Goal: Use online tool/utility: Utilize a website feature to perform a specific function

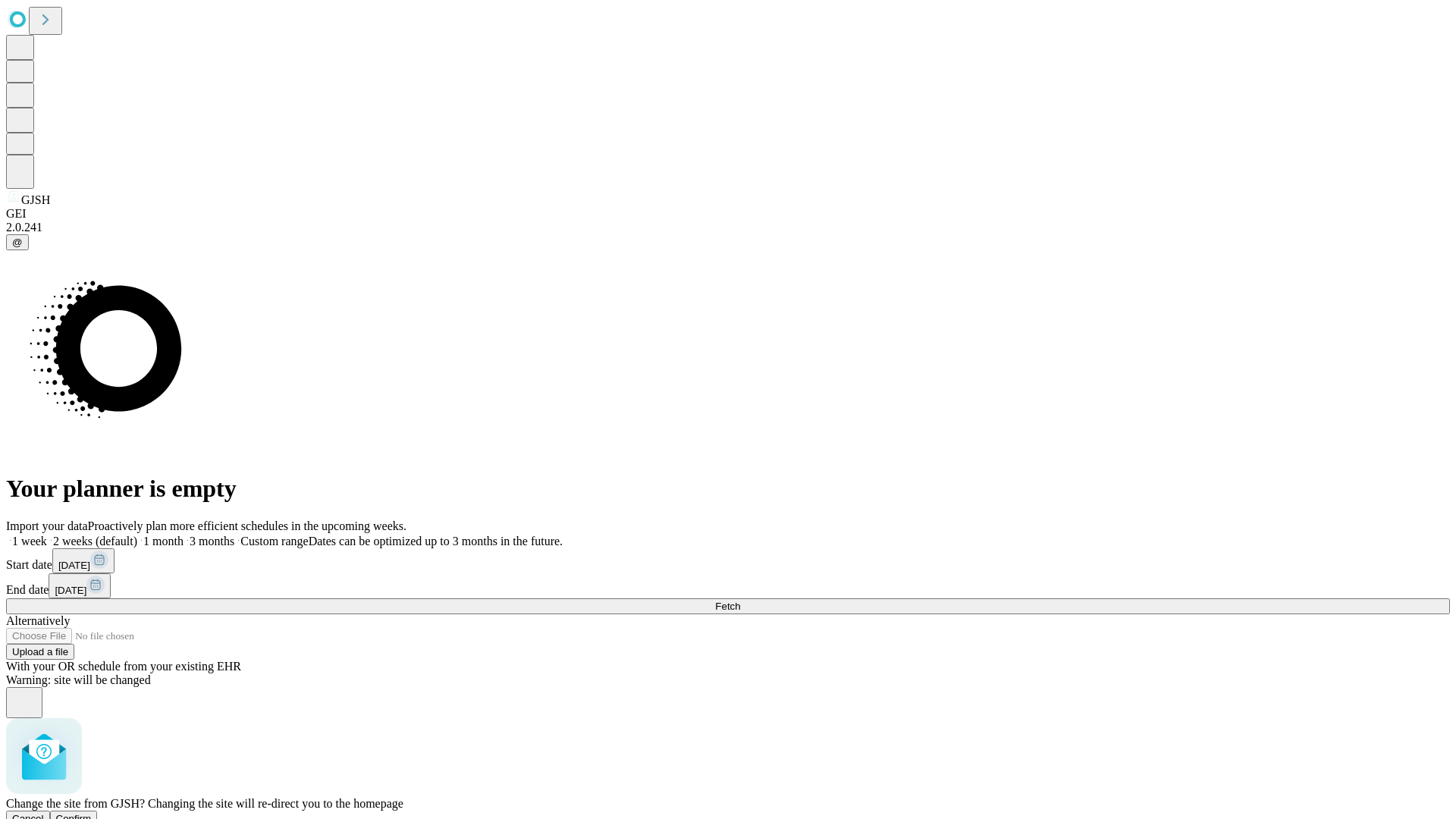
click at [92, 813] on span "Confirm" at bounding box center [74, 818] width 36 height 12
click at [47, 535] on label "1 week" at bounding box center [27, 541] width 41 height 12
click at [740, 601] on span "Fetch" at bounding box center [727, 606] width 25 height 12
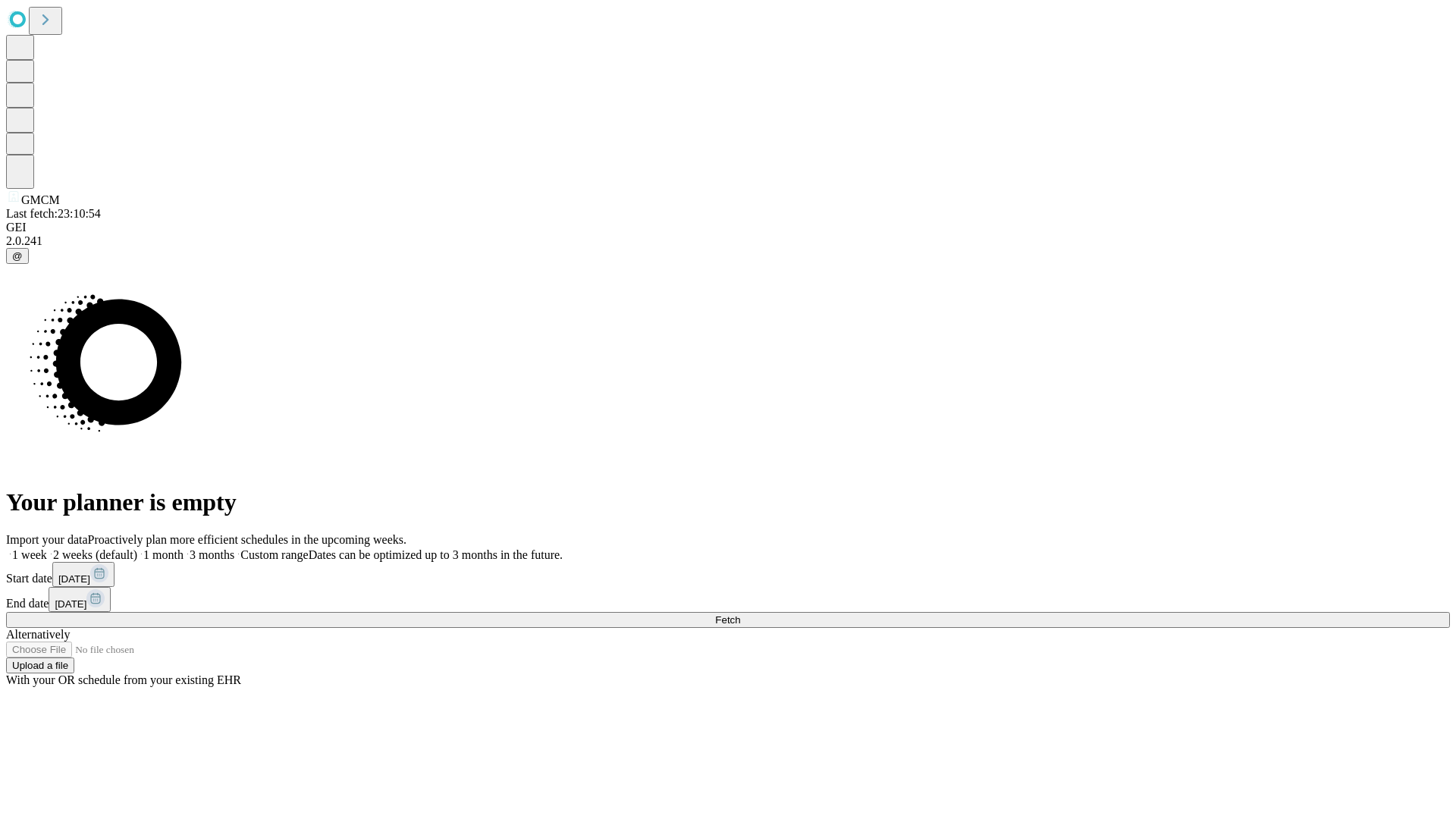
click at [47, 548] on label "1 week" at bounding box center [27, 555] width 41 height 12
click at [740, 614] on span "Fetch" at bounding box center [727, 620] width 25 height 12
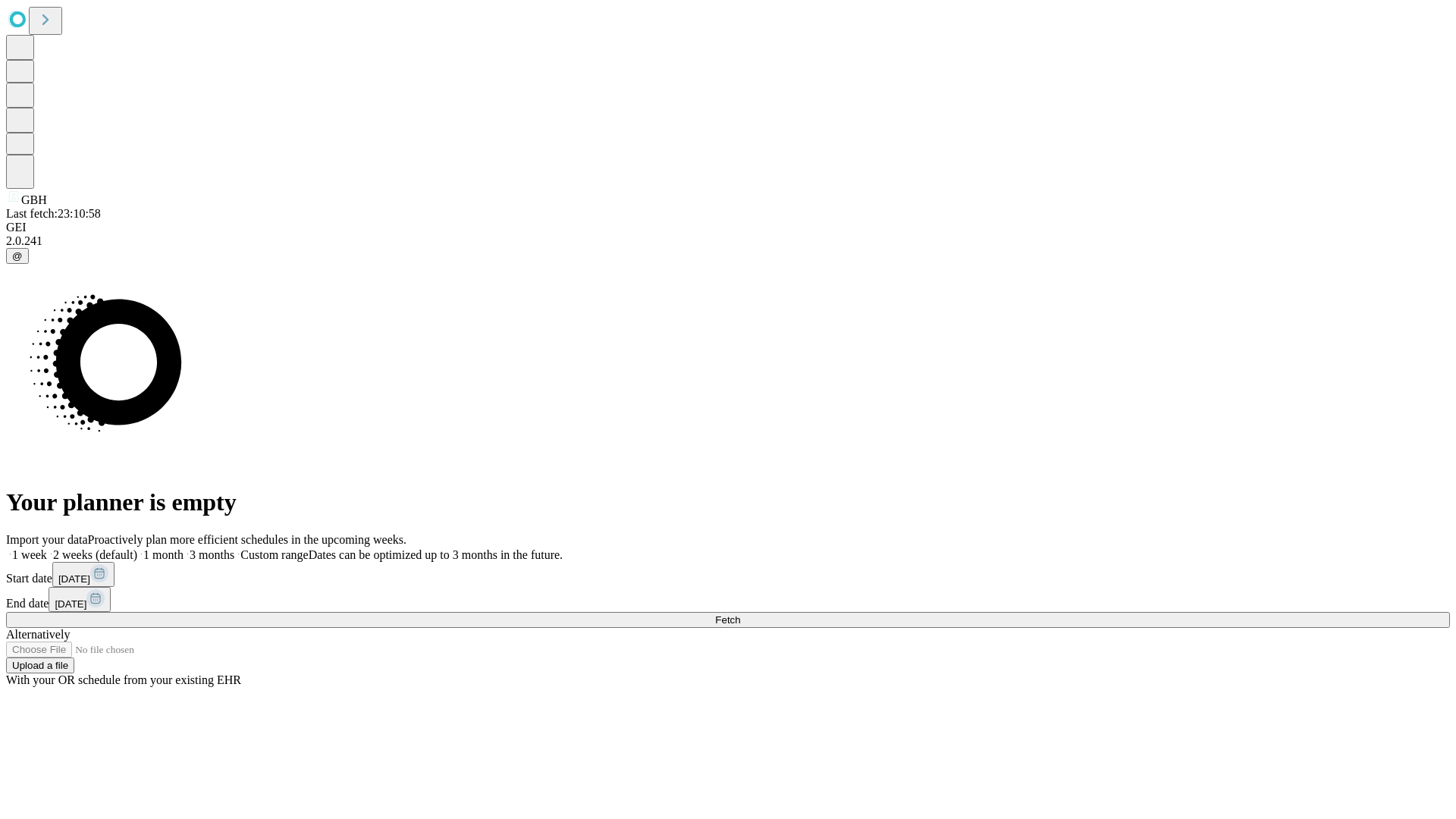
click at [47, 548] on label "1 week" at bounding box center [27, 555] width 41 height 12
click at [740, 614] on span "Fetch" at bounding box center [727, 620] width 25 height 12
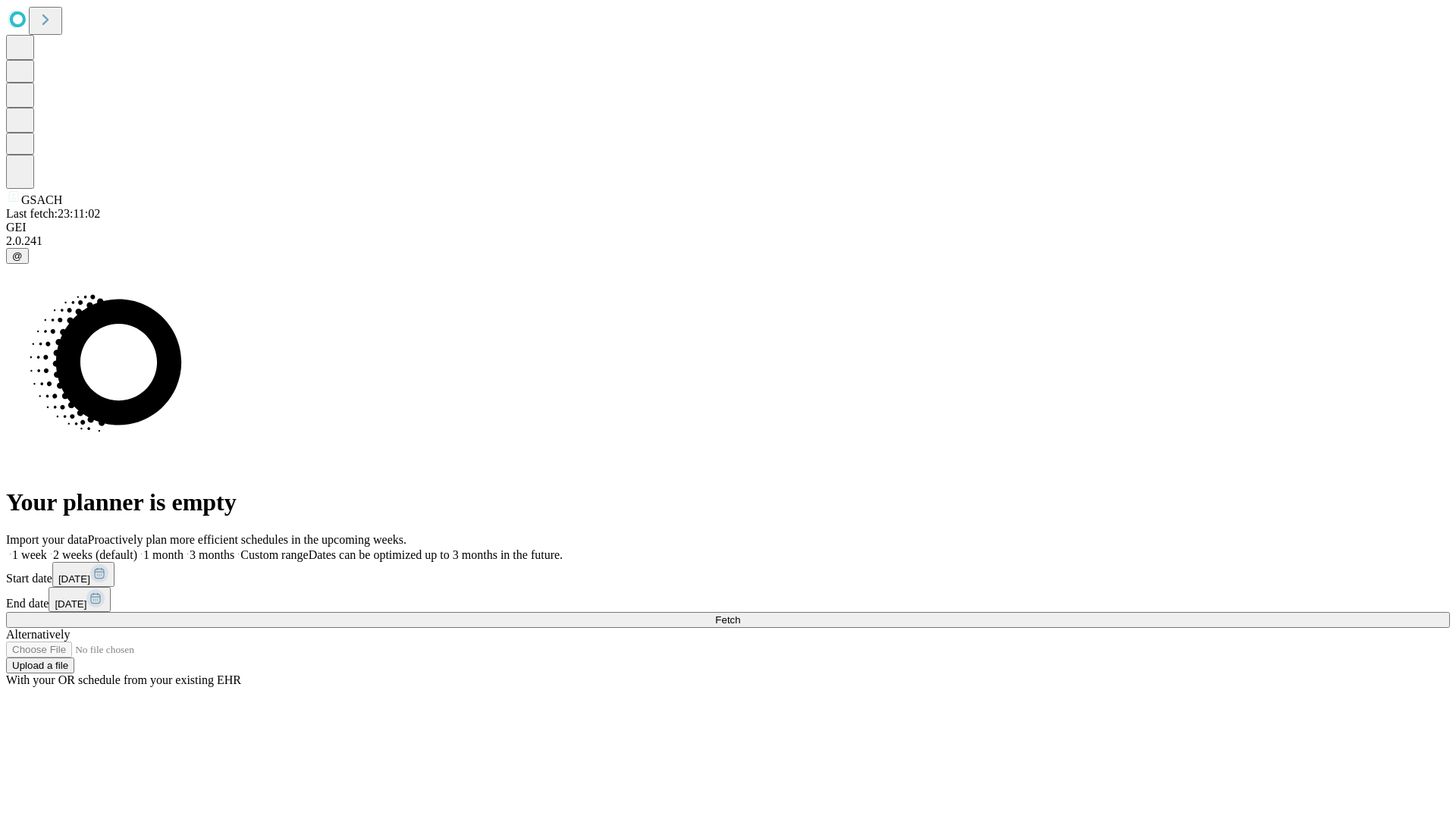
click at [47, 548] on label "1 week" at bounding box center [27, 555] width 41 height 12
click at [740, 614] on span "Fetch" at bounding box center [727, 620] width 25 height 12
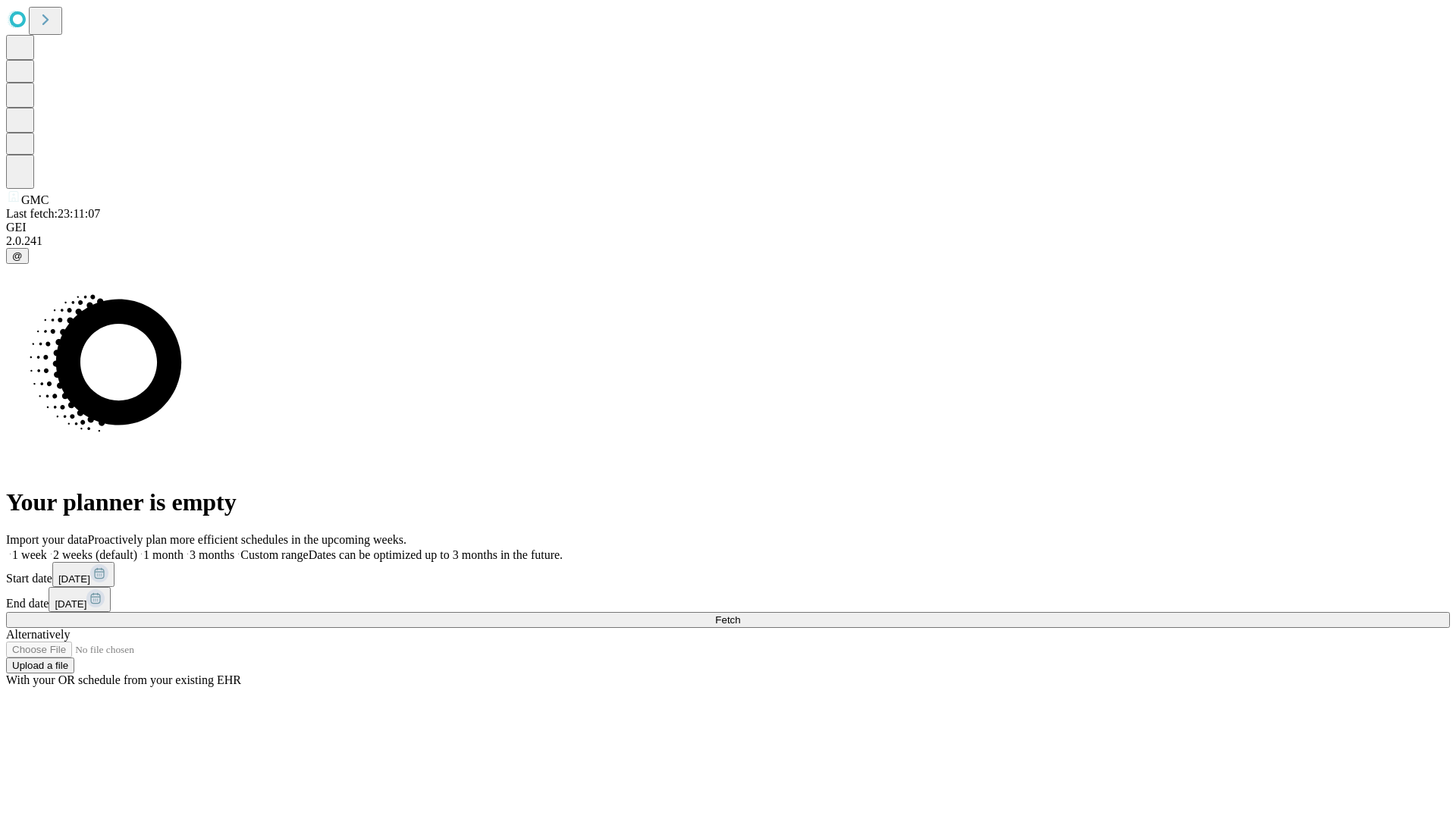
click at [47, 548] on label "1 week" at bounding box center [27, 555] width 41 height 12
click at [740, 614] on span "Fetch" at bounding box center [727, 620] width 25 height 12
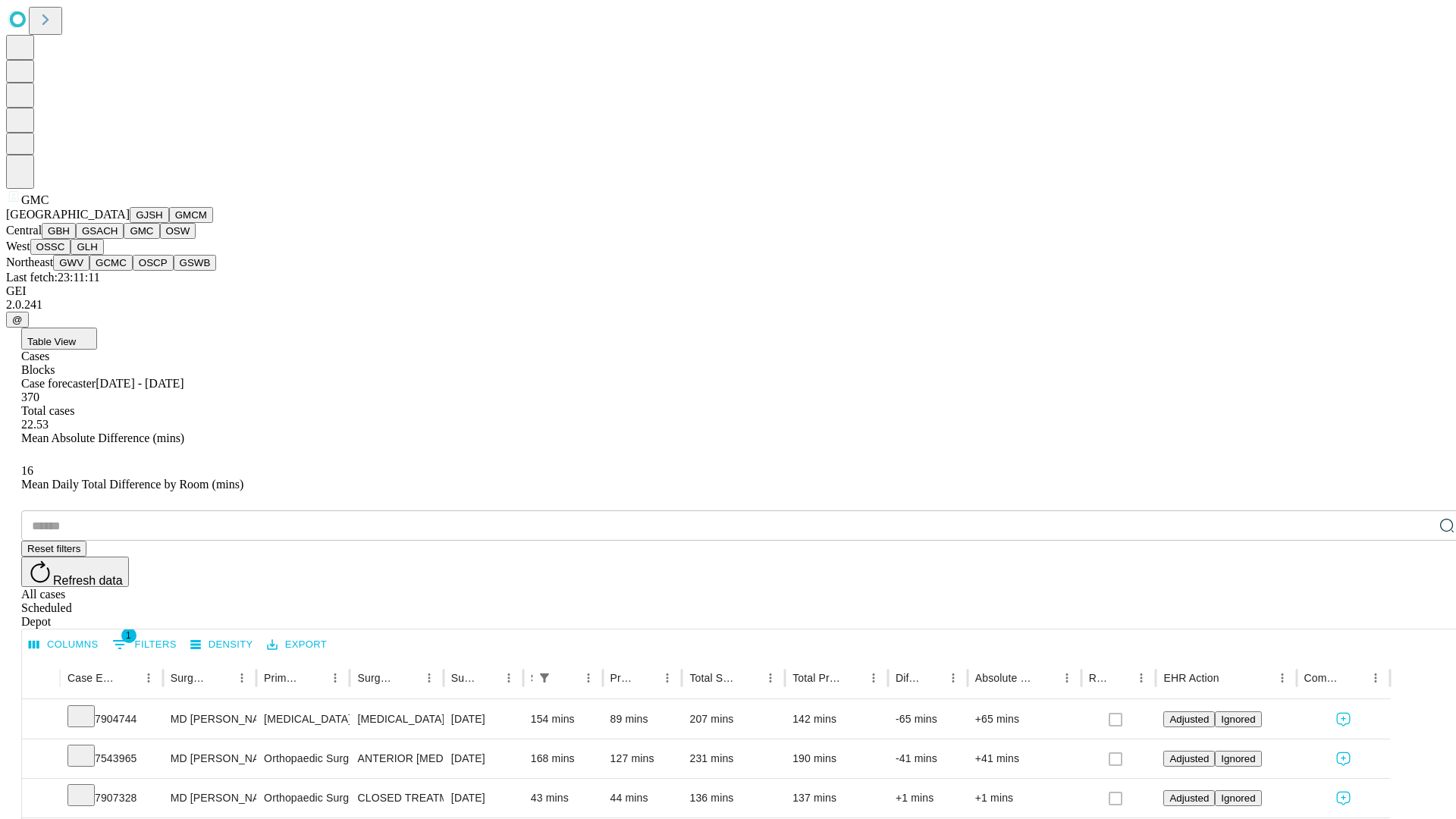
click at [160, 239] on button "OSW" at bounding box center [178, 231] width 36 height 16
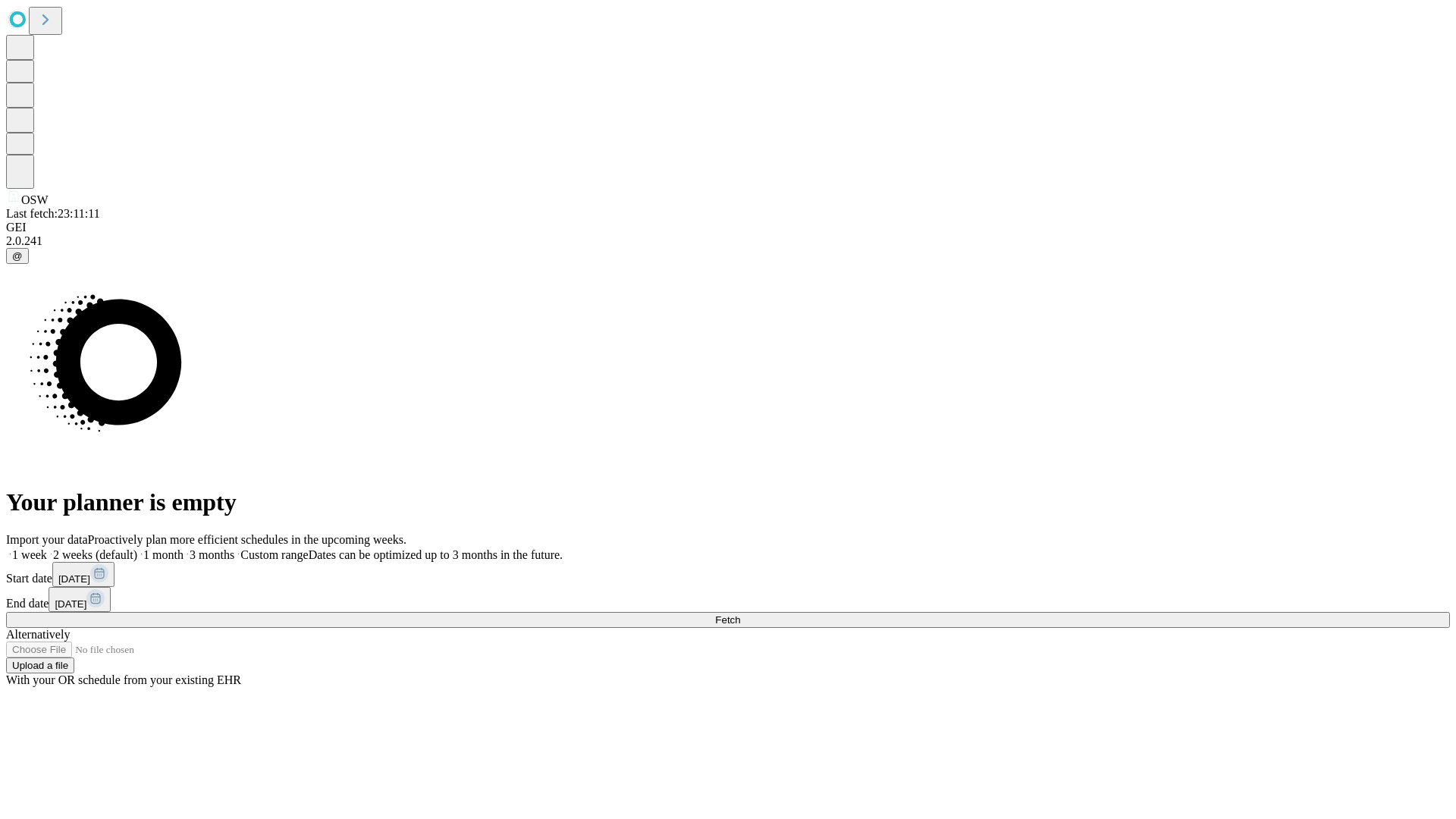
click at [47, 548] on label "1 week" at bounding box center [27, 555] width 41 height 12
click at [740, 614] on span "Fetch" at bounding box center [727, 620] width 25 height 12
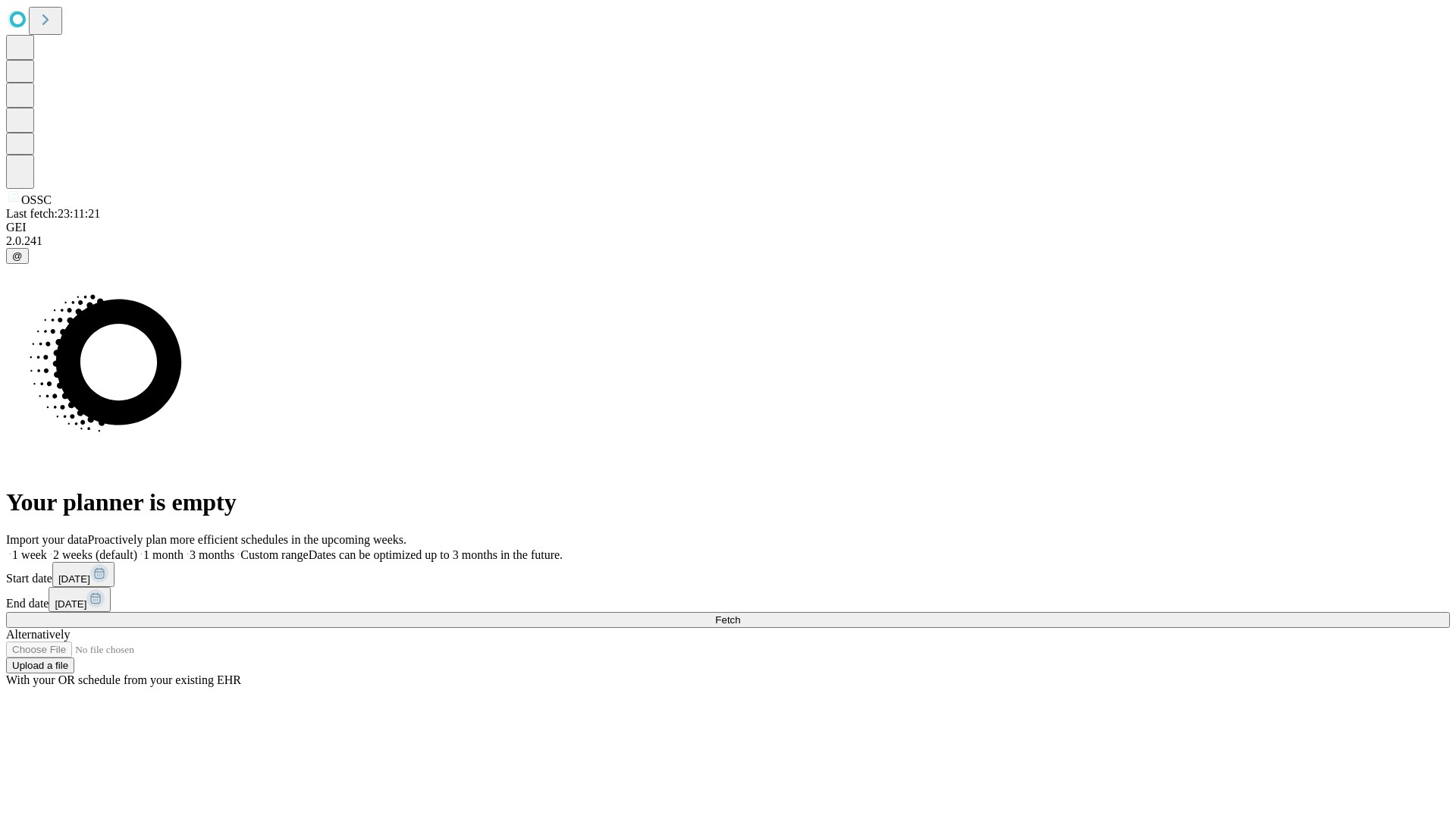
click at [47, 548] on label "1 week" at bounding box center [27, 555] width 41 height 12
click at [740, 614] on span "Fetch" at bounding box center [727, 620] width 25 height 12
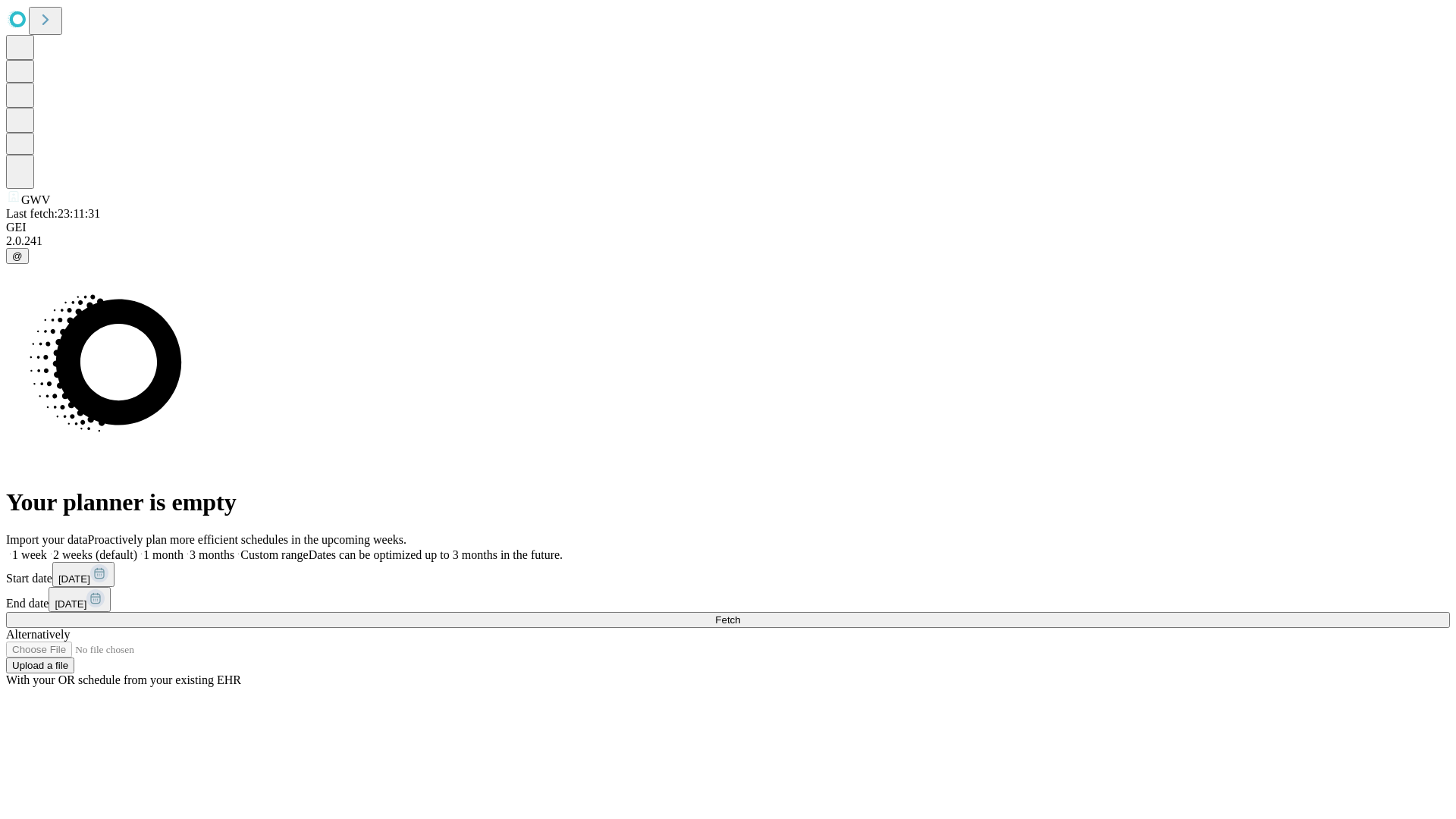
click at [47, 548] on label "1 week" at bounding box center [27, 555] width 41 height 12
click at [740, 614] on span "Fetch" at bounding box center [727, 620] width 25 height 12
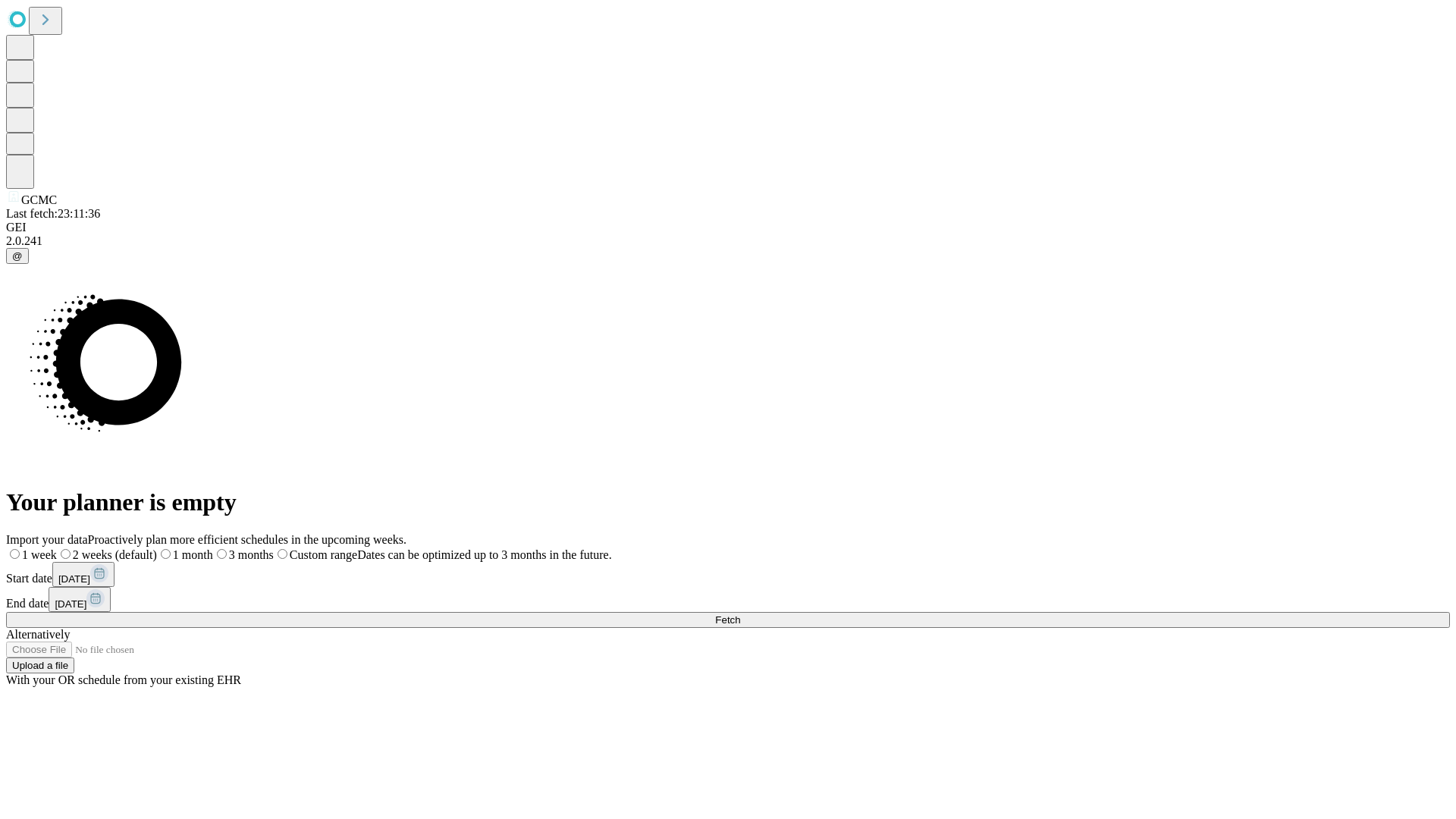
click at [740, 614] on span "Fetch" at bounding box center [727, 620] width 25 height 12
